Goal: Browse casually: Explore the website without a specific task or goal

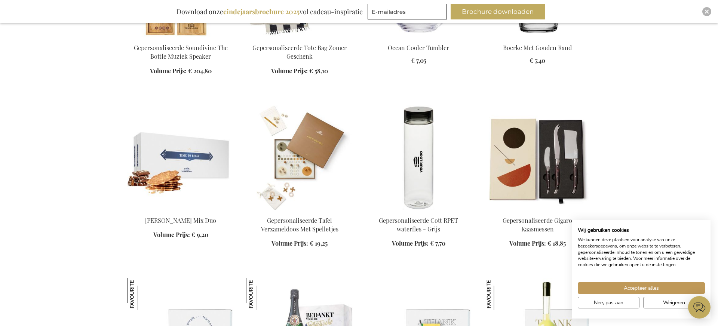
scroll to position [749, 0]
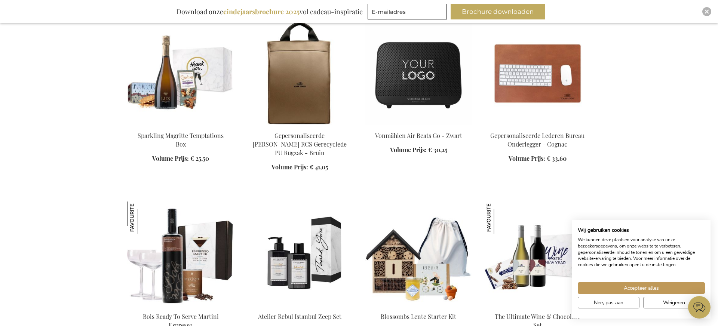
scroll to position [1167, 0]
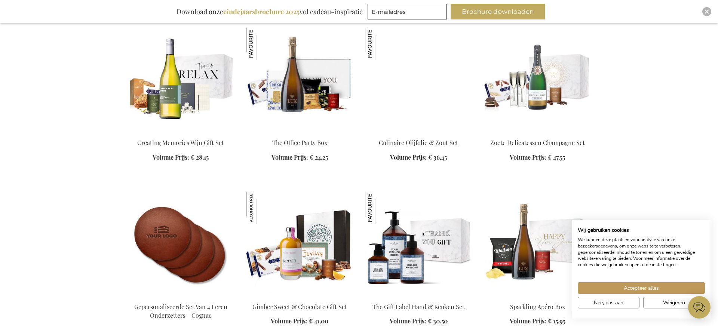
scroll to position [1733, 0]
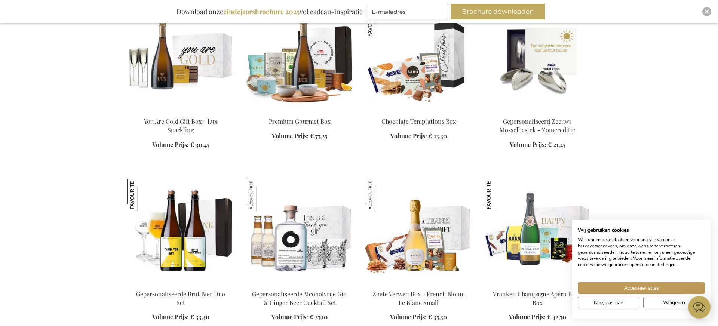
scroll to position [2731, 0]
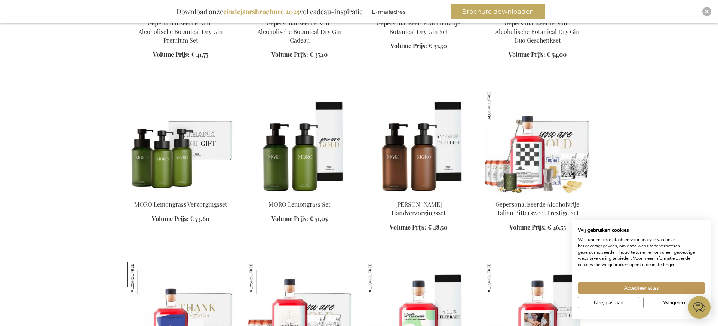
scroll to position [4133, 0]
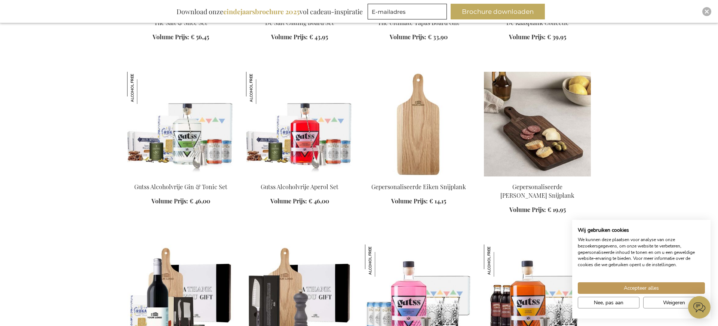
scroll to position [5113, 0]
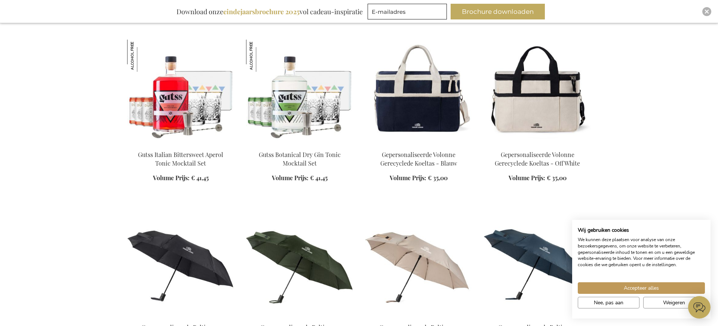
scroll to position [5490, 0]
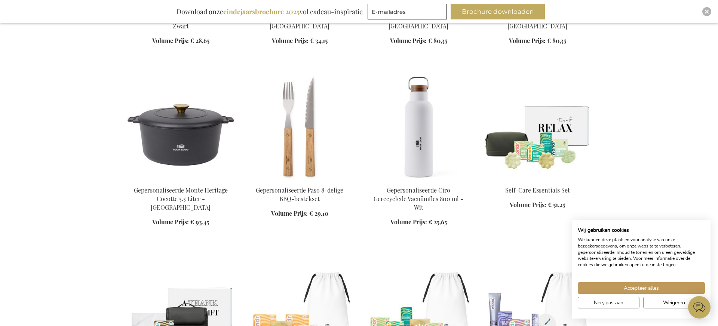
scroll to position [6698, 0]
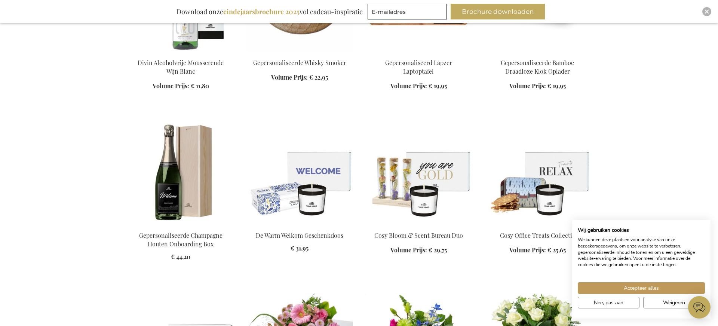
scroll to position [8712, 0]
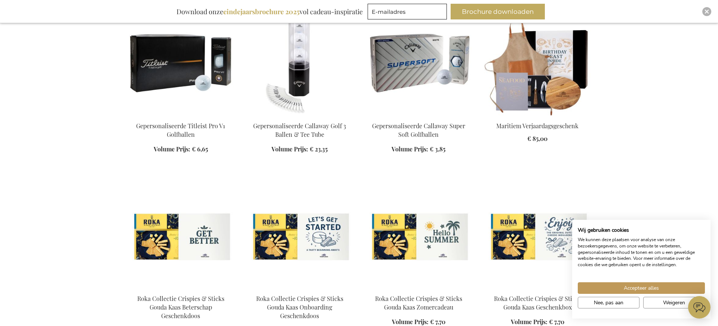
scroll to position [10738, 0]
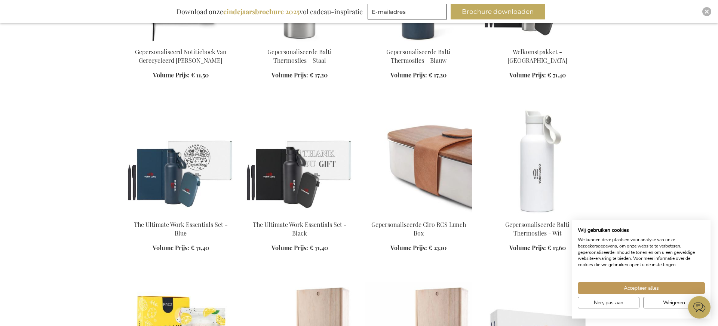
scroll to position [13096, 0]
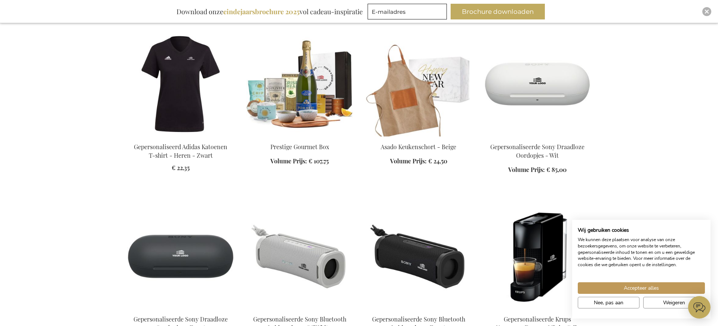
scroll to position [15796, 0]
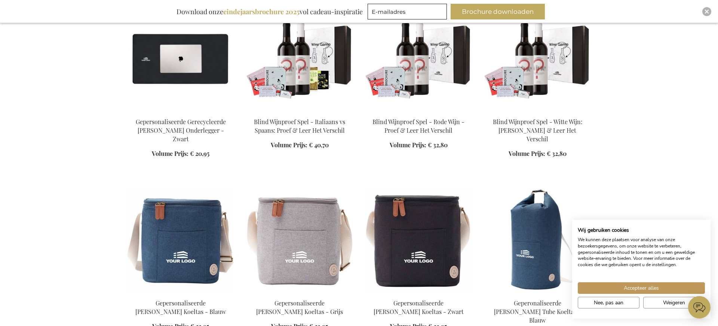
scroll to position [23528, 0]
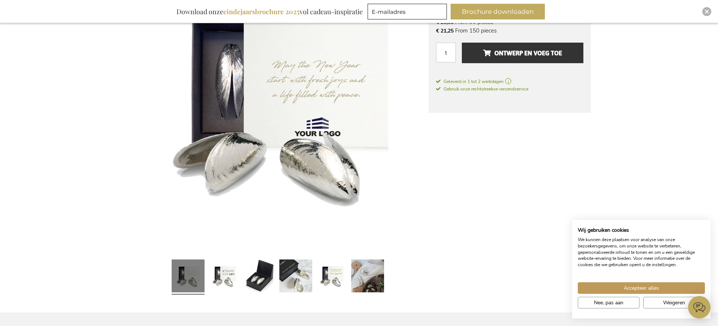
scroll to position [177, 0]
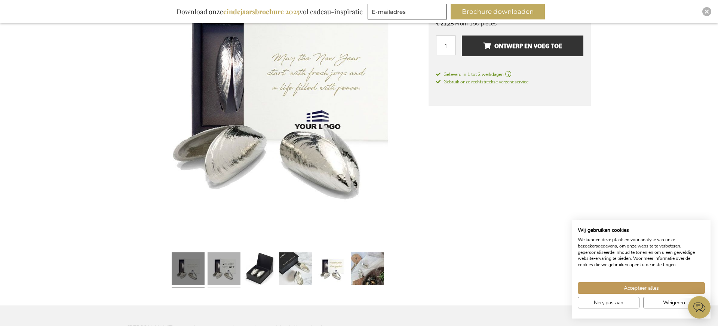
click at [227, 266] on link at bounding box center [223, 269] width 33 height 41
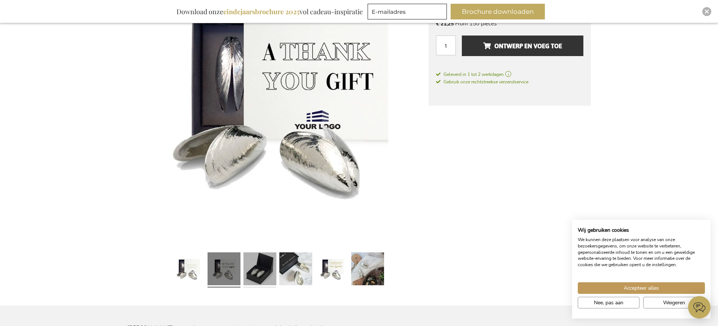
click at [270, 270] on link at bounding box center [259, 269] width 33 height 41
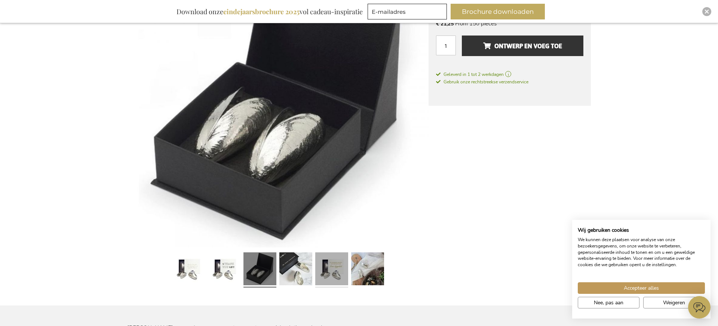
click at [329, 265] on link at bounding box center [331, 269] width 33 height 41
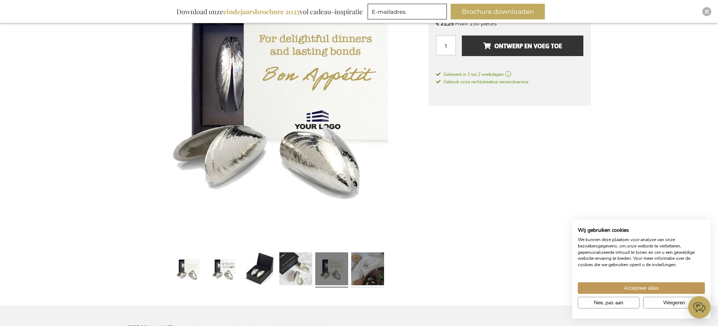
click at [375, 264] on link at bounding box center [367, 269] width 33 height 41
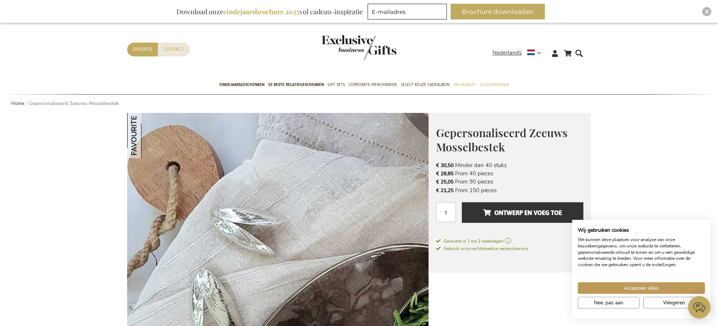
scroll to position [0, 0]
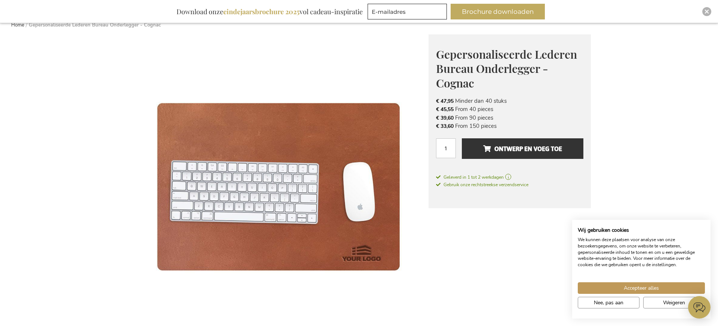
scroll to position [90, 0]
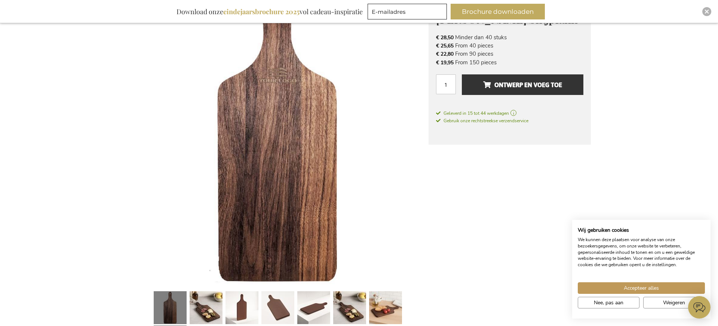
scroll to position [219, 0]
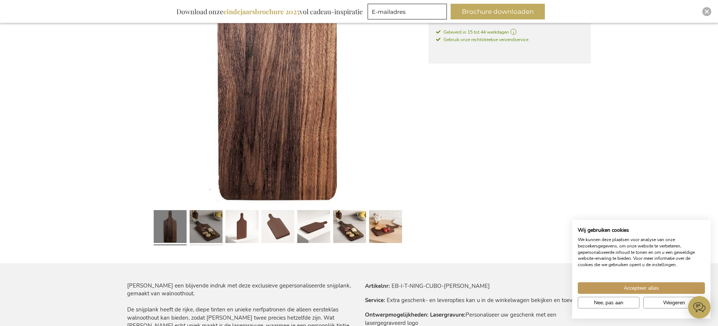
click at [204, 237] on link at bounding box center [206, 227] width 33 height 41
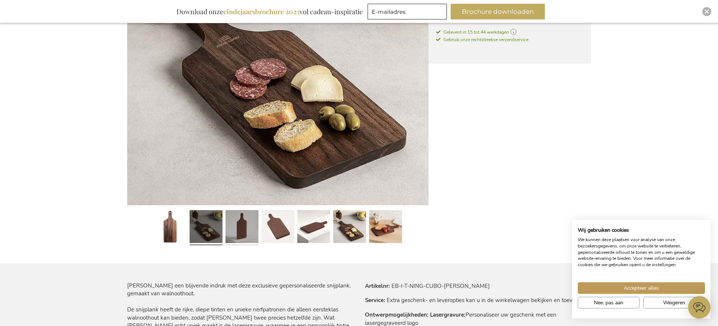
click at [243, 233] on link at bounding box center [241, 227] width 33 height 41
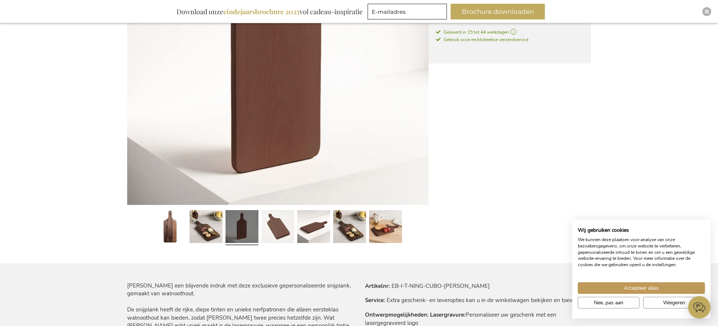
scroll to position [156, 0]
